Goal: Task Accomplishment & Management: Use online tool/utility

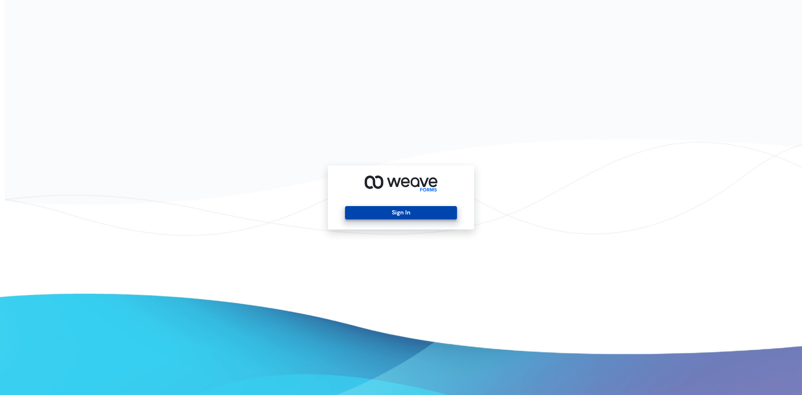
click at [411, 215] on button "Sign In" at bounding box center [401, 212] width 112 height 13
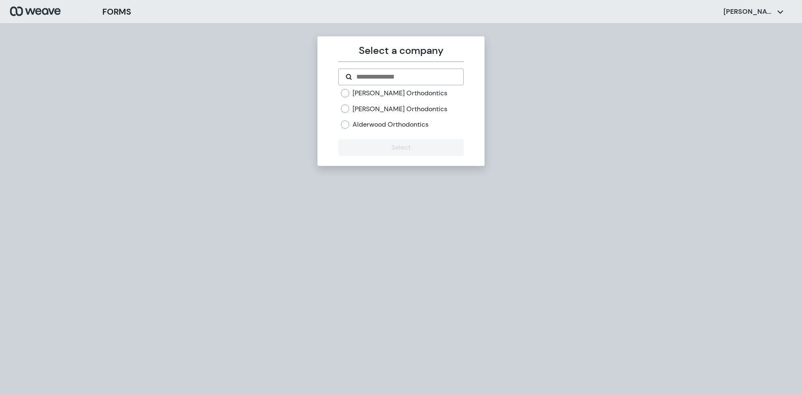
click at [382, 94] on label "[PERSON_NAME] Orthodontics" at bounding box center [400, 93] width 95 height 9
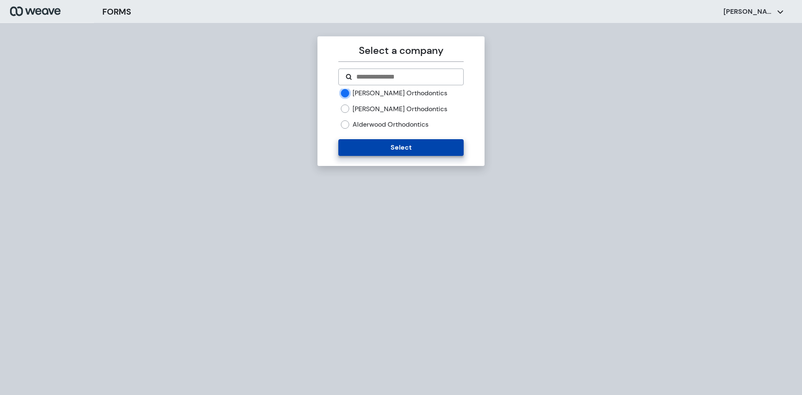
click at [390, 147] on button "Select" at bounding box center [400, 147] width 125 height 17
